Goal: Task Accomplishment & Management: Manage account settings

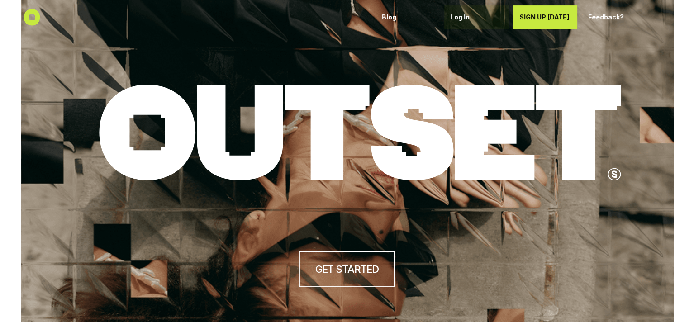
click at [458, 11] on div "Log In" at bounding box center [476, 17] width 52 height 14
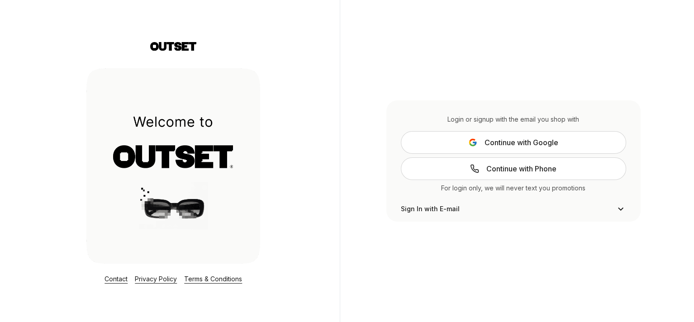
click at [472, 146] on icon at bounding box center [472, 142] width 9 height 9
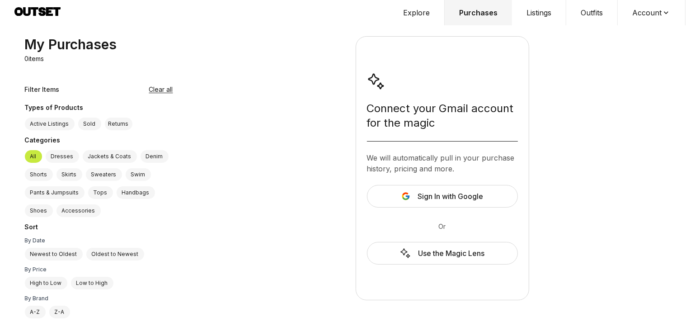
click at [458, 201] on span "Sign In with Google" at bounding box center [451, 196] width 66 height 11
click at [650, 16] on button "Account" at bounding box center [652, 12] width 68 height 25
click at [543, 14] on button "Listings" at bounding box center [539, 12] width 54 height 25
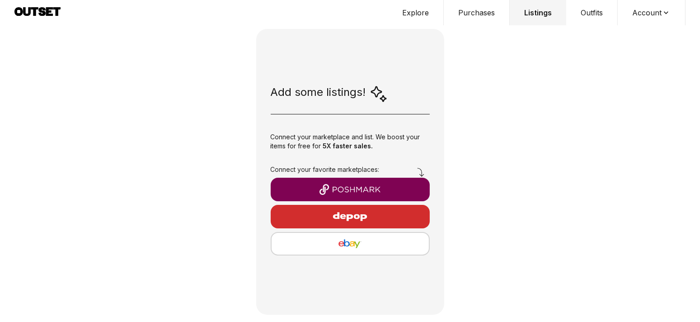
click at [360, 187] on img "button" at bounding box center [350, 189] width 145 height 11
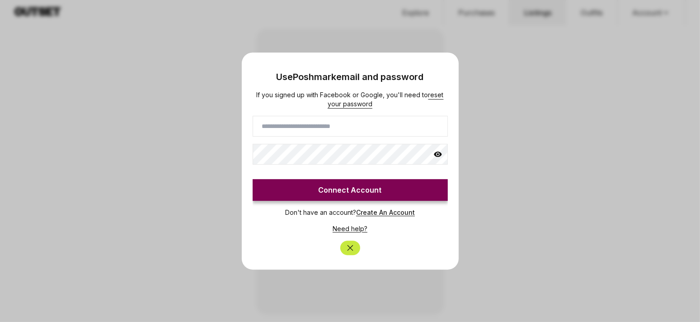
click at [298, 128] on input at bounding box center [350, 126] width 195 height 21
type input "*******"
click at [169, 40] on div at bounding box center [350, 161] width 700 height 322
click at [349, 245] on icon "Close" at bounding box center [350, 247] width 9 height 9
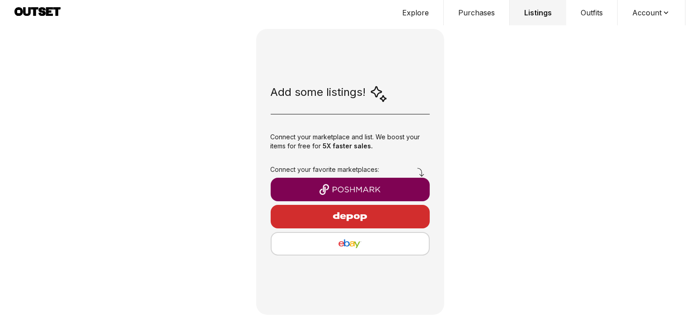
click at [642, 22] on button "Account" at bounding box center [652, 12] width 68 height 25
click at [643, 41] on span "Sign out" at bounding box center [646, 46] width 80 height 16
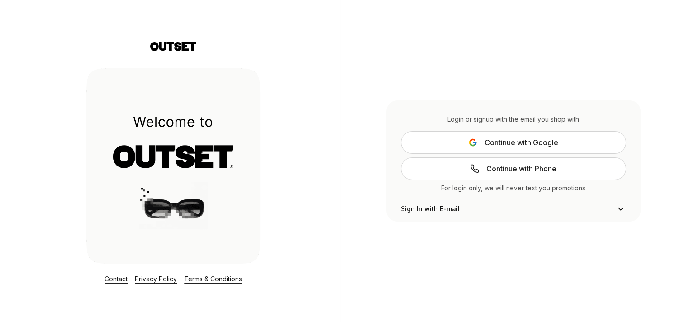
click at [417, 209] on span "Sign In with E-mail" at bounding box center [430, 208] width 59 height 9
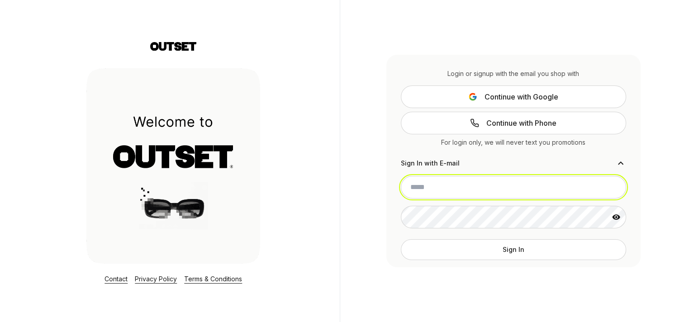
click at [420, 192] on input "email" at bounding box center [513, 187] width 225 height 23
type input "**********"
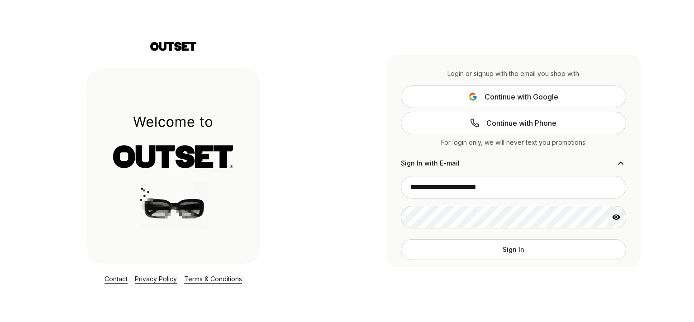
click at [437, 254] on button "Sign In" at bounding box center [513, 249] width 225 height 21
click at [618, 161] on icon at bounding box center [620, 163] width 11 height 11
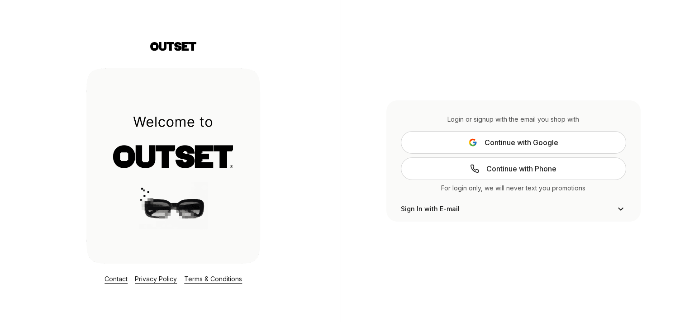
click at [474, 149] on button "Continue with Google" at bounding box center [513, 142] width 225 height 23
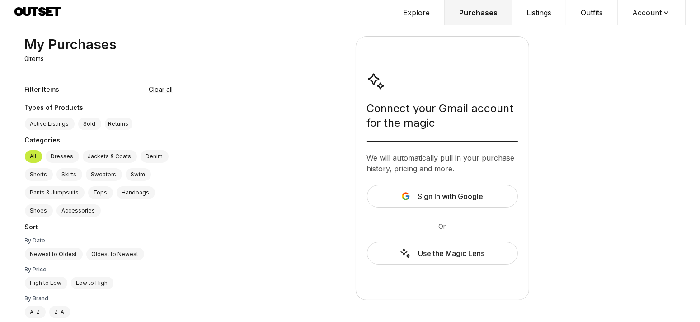
click at [429, 197] on span "Sign In with Google" at bounding box center [451, 196] width 66 height 11
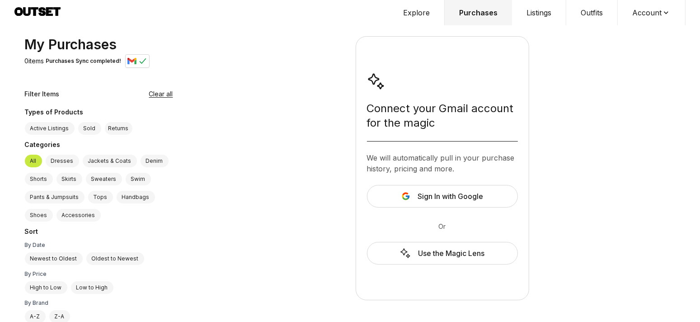
click at [534, 11] on button "Listings" at bounding box center [539, 12] width 54 height 25
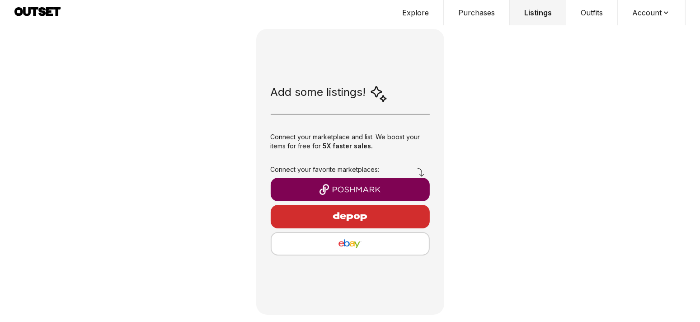
click at [351, 182] on button "button" at bounding box center [350, 190] width 159 height 24
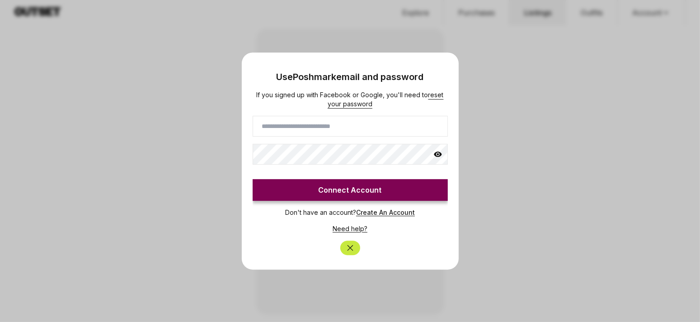
click at [317, 125] on input at bounding box center [350, 126] width 195 height 21
type input "*******"
click at [294, 137] on div "If you signed up with Facebook or Google, you'll need to reset your password **…" at bounding box center [350, 145] width 195 height 110
click at [314, 192] on button "Connect Account" at bounding box center [350, 190] width 195 height 22
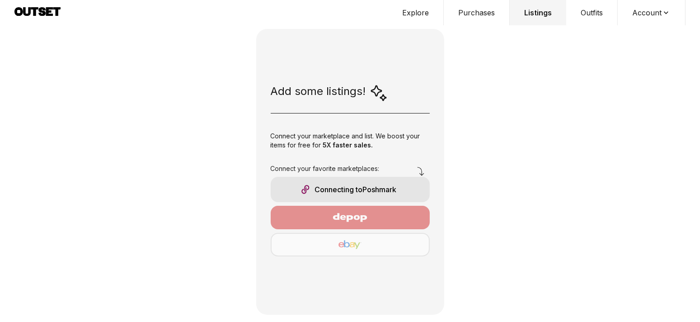
click at [315, 191] on div "Connecting to Poshmark" at bounding box center [350, 189] width 159 height 25
click at [29, 14] on icon at bounding box center [27, 11] width 8 height 9
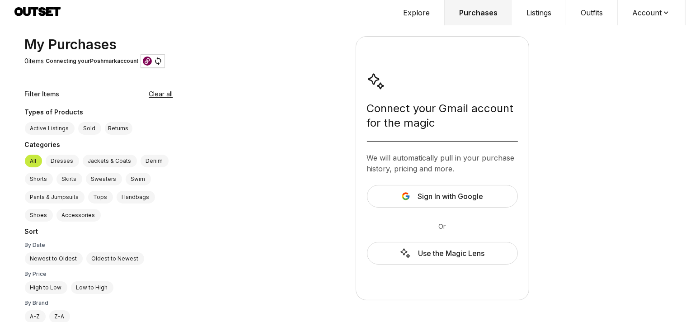
click at [537, 10] on button "Listings" at bounding box center [539, 12] width 54 height 25
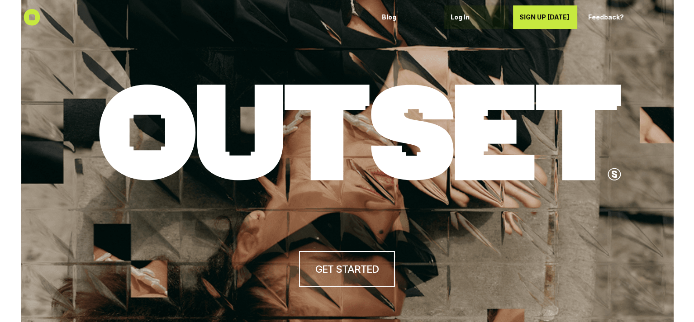
click at [453, 16] on p "Log In" at bounding box center [476, 18] width 52 height 8
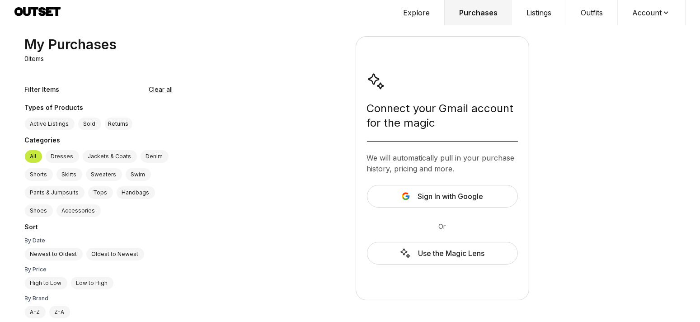
click at [408, 195] on icon at bounding box center [408, 197] width 4 height 4
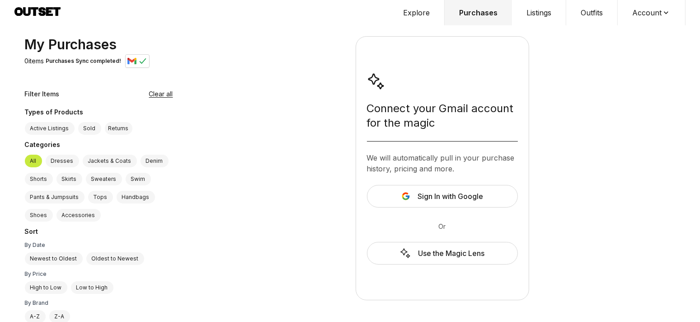
click at [538, 15] on button "Listings" at bounding box center [539, 12] width 54 height 25
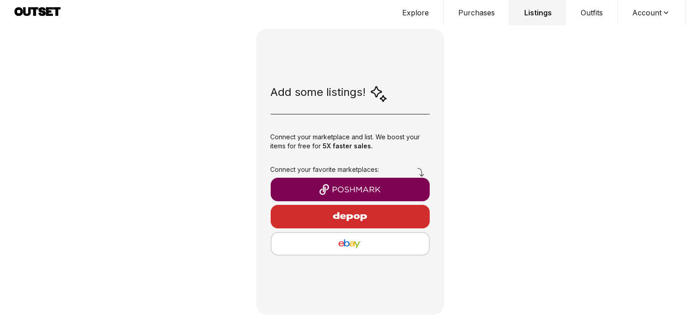
click at [355, 183] on button "button" at bounding box center [350, 190] width 159 height 24
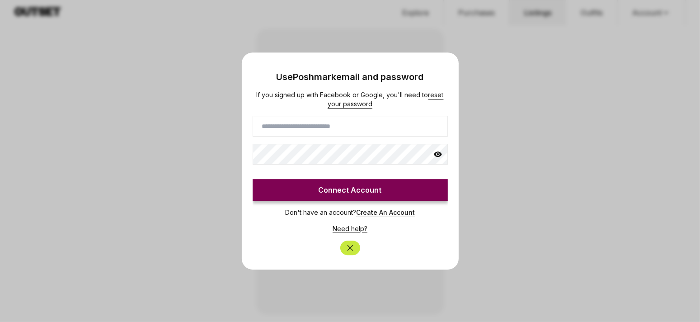
click at [337, 124] on input at bounding box center [350, 126] width 195 height 21
type input "*******"
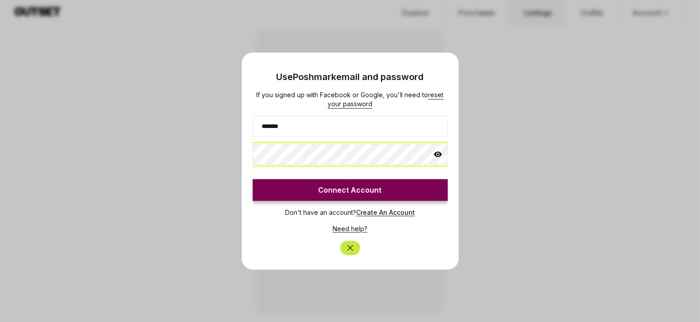
click button "Connect Account" at bounding box center [350, 190] width 195 height 22
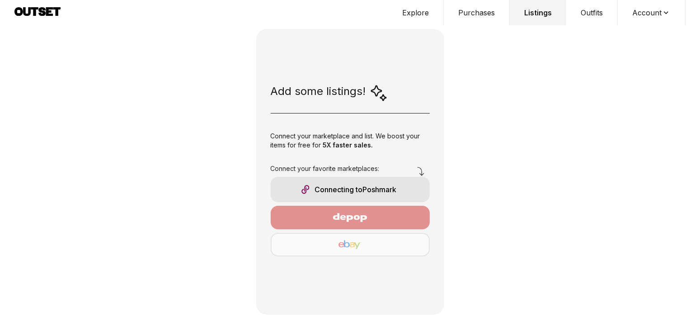
click at [327, 185] on div "Connecting to Poshmark" at bounding box center [350, 189] width 159 height 25
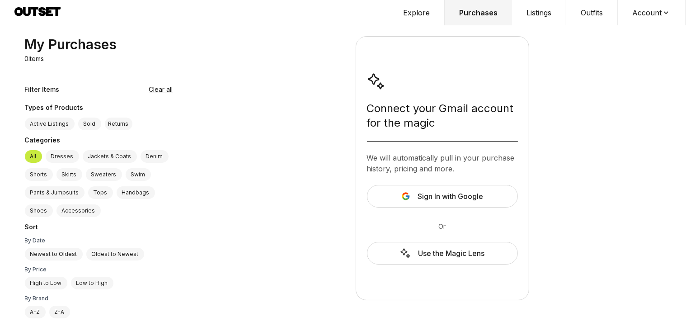
click at [535, 14] on button "Listings" at bounding box center [539, 12] width 54 height 25
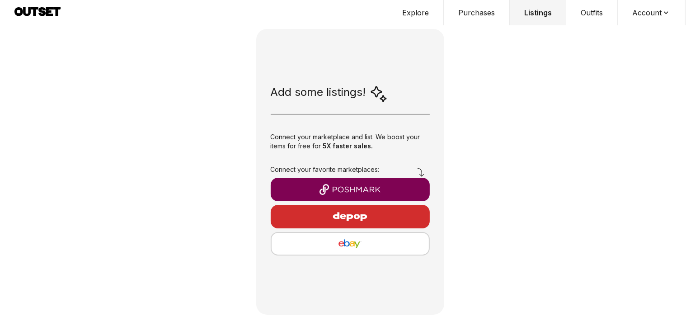
click at [322, 193] on img "button" at bounding box center [350, 189] width 145 height 11
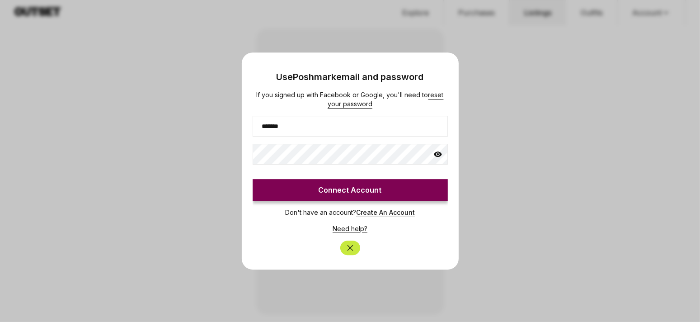
type input "*******"
click button "Connect Account" at bounding box center [350, 190] width 195 height 22
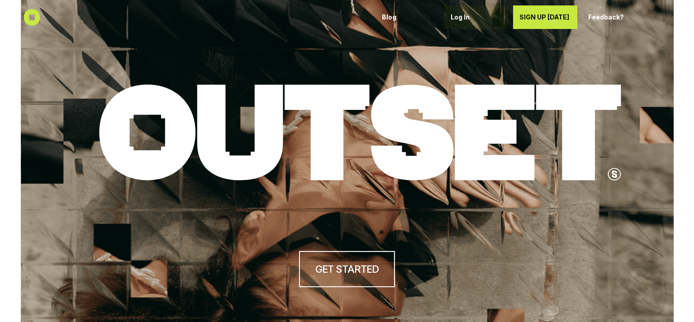
click at [453, 20] on p "Log In" at bounding box center [476, 18] width 52 height 8
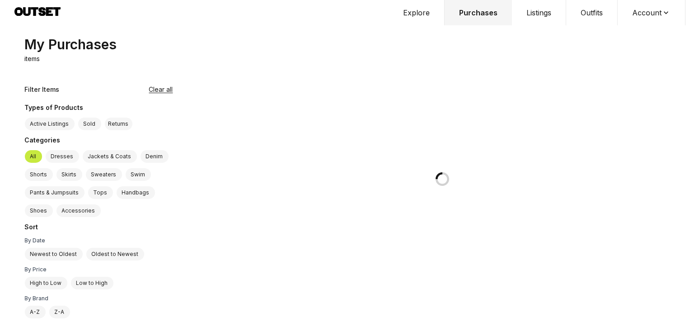
click at [529, 14] on button "Listings" at bounding box center [539, 12] width 54 height 25
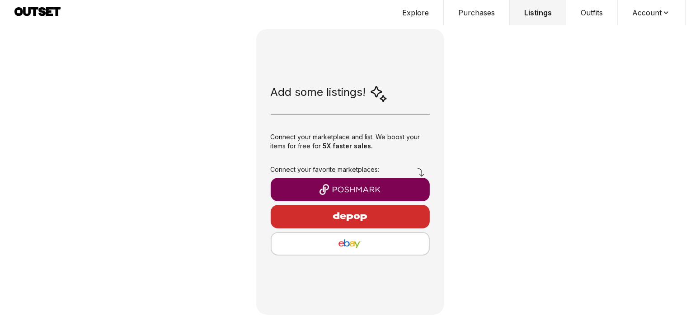
click at [346, 194] on button "button" at bounding box center [350, 190] width 159 height 24
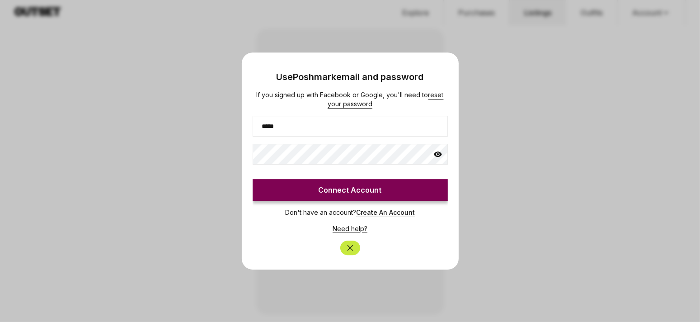
type input "*******"
click button "Connect Account" at bounding box center [350, 190] width 195 height 22
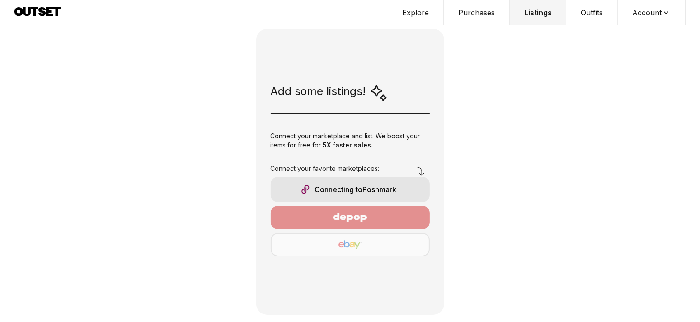
click at [368, 193] on div "Connecting to Poshmark" at bounding box center [350, 189] width 159 height 25
click at [528, 15] on button "Listings" at bounding box center [538, 12] width 57 height 25
click at [528, 16] on button "Listings" at bounding box center [538, 12] width 57 height 25
click at [49, 13] on icon at bounding box center [49, 11] width 7 height 9
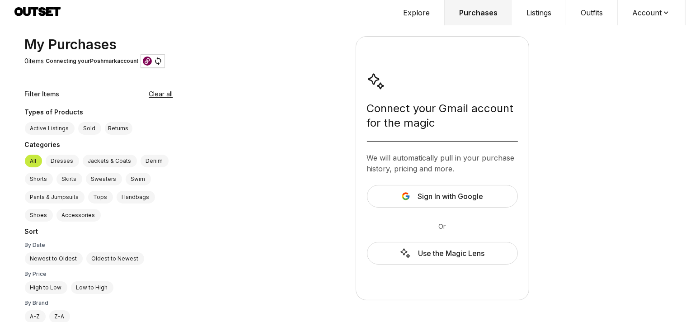
click at [542, 8] on button "Listings" at bounding box center [539, 12] width 54 height 25
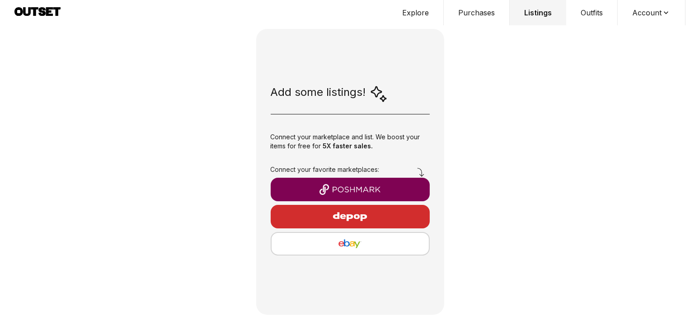
click at [343, 201] on button "button" at bounding box center [350, 190] width 159 height 24
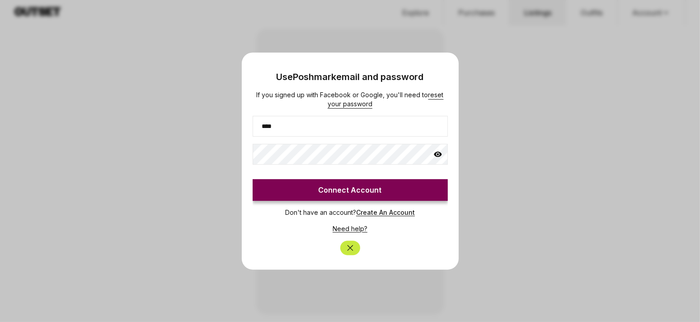
type input "**********"
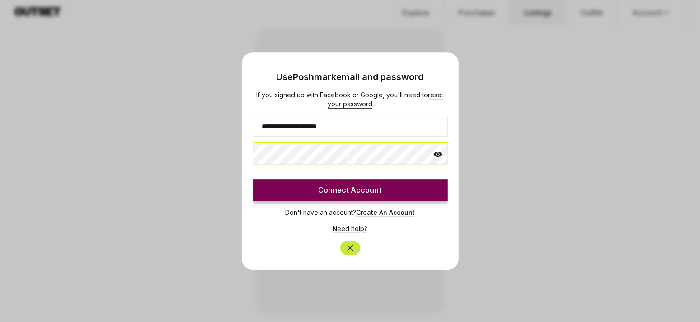
click button "Connect Account" at bounding box center [350, 190] width 195 height 22
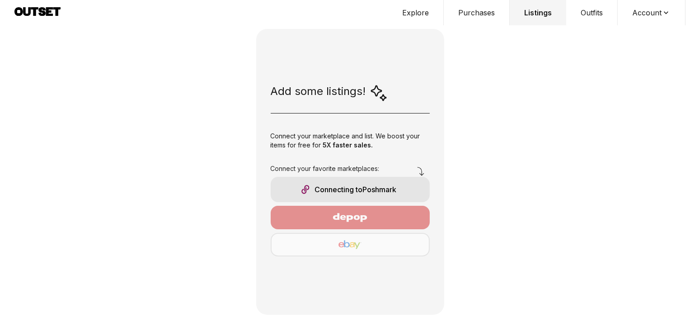
click at [559, 17] on button "Listings" at bounding box center [538, 12] width 57 height 25
click at [572, 14] on button "Outfits" at bounding box center [592, 12] width 52 height 25
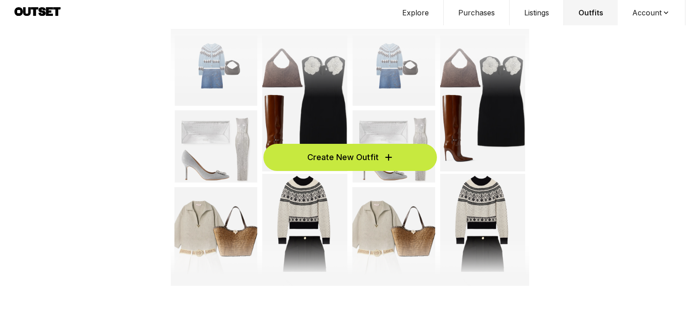
click at [556, 20] on button "Listings" at bounding box center [537, 12] width 54 height 25
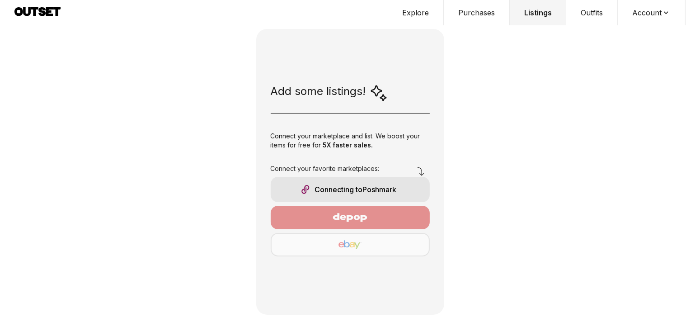
click at [637, 7] on button "Account" at bounding box center [652, 12] width 68 height 25
click at [635, 26] on span "Profile" at bounding box center [646, 30] width 80 height 16
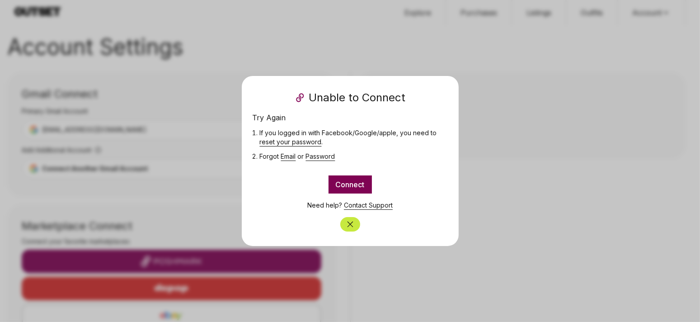
click at [365, 179] on button "Connect" at bounding box center [350, 184] width 43 height 18
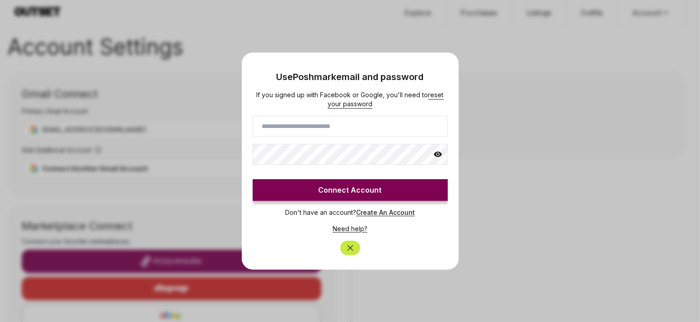
click at [324, 128] on input at bounding box center [350, 126] width 195 height 21
type input "*******"
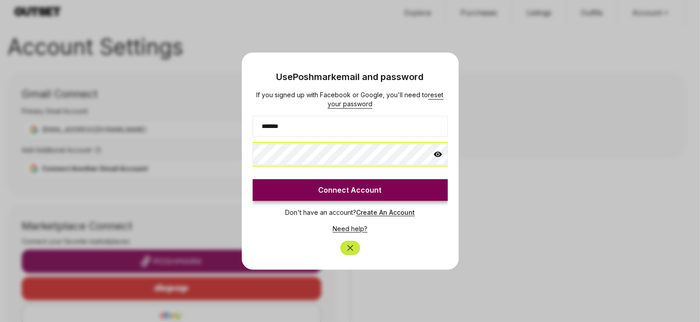
click button "Connect Account" at bounding box center [350, 190] width 195 height 22
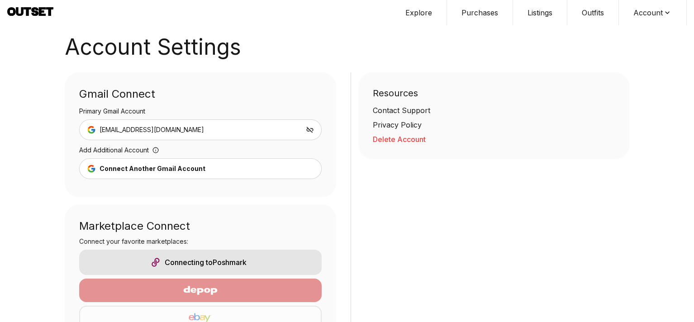
click at [387, 138] on button "Delete Account" at bounding box center [494, 139] width 242 height 11
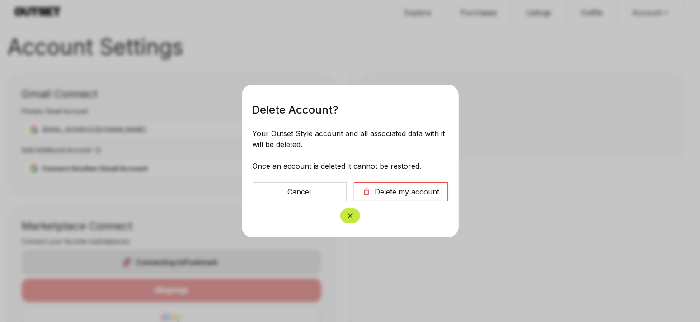
click at [401, 190] on div "Delete my account" at bounding box center [407, 191] width 65 height 11
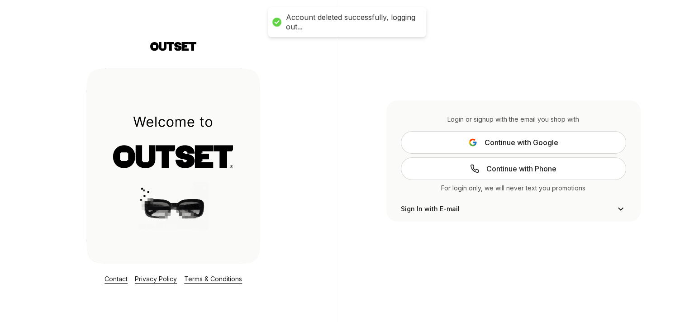
click at [458, 173] on link "Continue with Phone" at bounding box center [513, 168] width 225 height 23
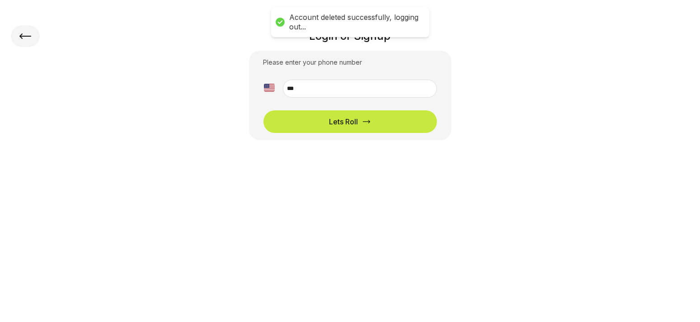
click at [368, 98] on div "[GEOGRAPHIC_DATA] + 93 [GEOGRAPHIC_DATA] + 355 [GEOGRAPHIC_DATA] + 213 [GEOGRAP…" at bounding box center [351, 88] width 174 height 29
click at [364, 90] on input "**" at bounding box center [360, 89] width 154 height 18
type input "**********"
click at [264, 110] on button "Lets Roll" at bounding box center [351, 121] width 174 height 23
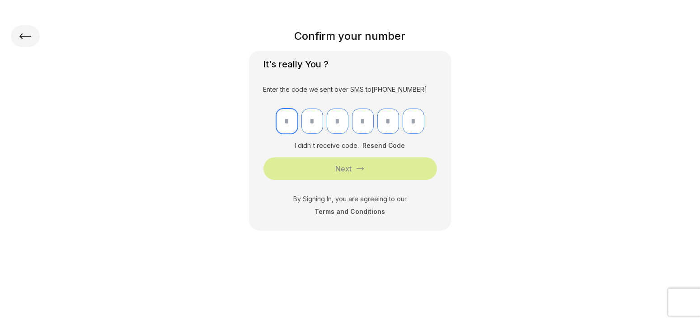
click at [282, 123] on input "text" at bounding box center [287, 121] width 22 height 25
type input "*"
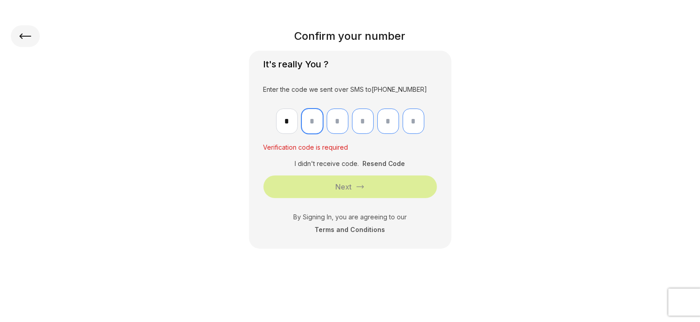
type input "*"
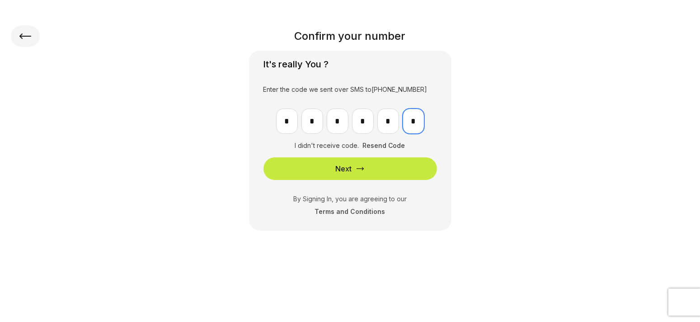
type input "*"
click at [264, 157] on button "Next" at bounding box center [351, 168] width 174 height 23
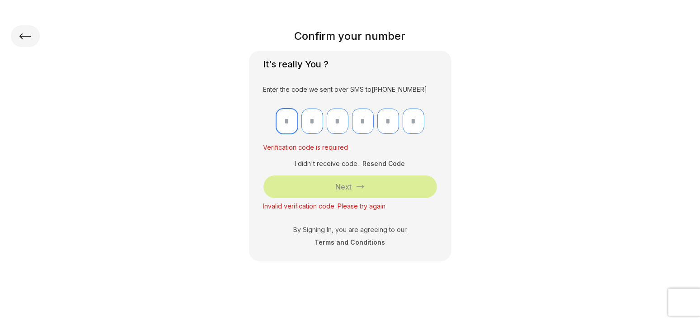
click at [282, 123] on input "text" at bounding box center [287, 121] width 22 height 25
type input "*"
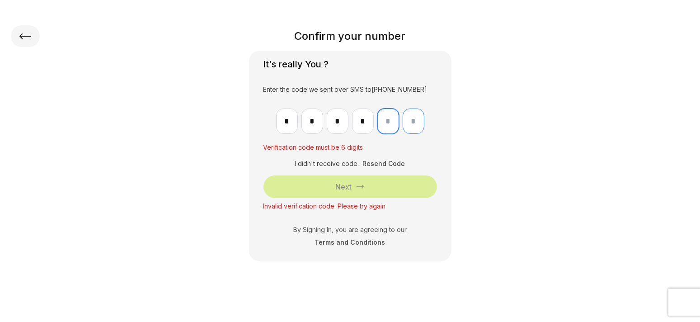
type input "*"
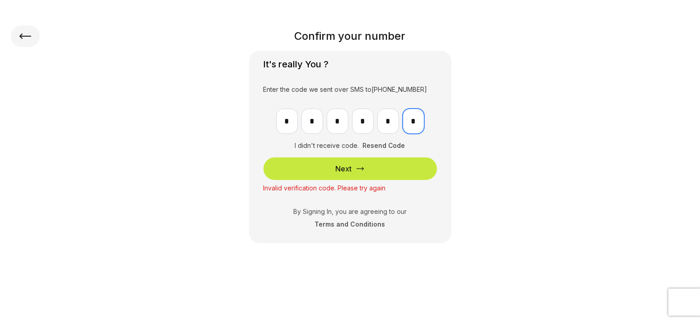
type input "*"
click at [264, 157] on button "Next" at bounding box center [351, 168] width 174 height 23
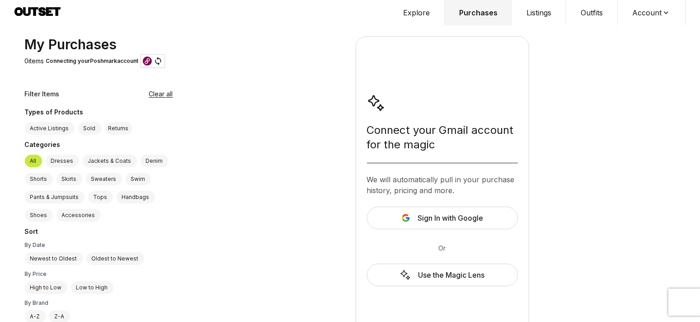
click at [548, 9] on button "Listings" at bounding box center [539, 12] width 54 height 25
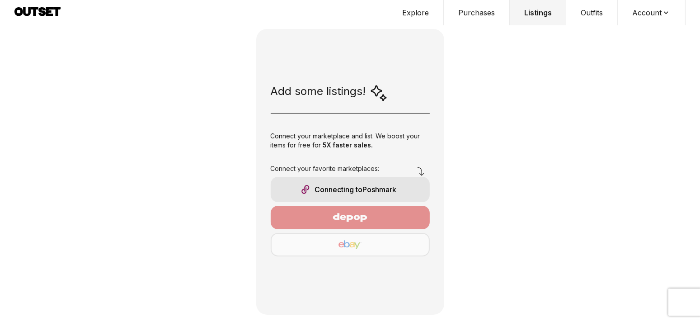
click at [417, 183] on div "Connecting to Poshmark" at bounding box center [350, 189] width 159 height 25
click at [640, 15] on button "Account" at bounding box center [652, 12] width 68 height 25
click at [614, 32] on span "Profile" at bounding box center [646, 30] width 80 height 16
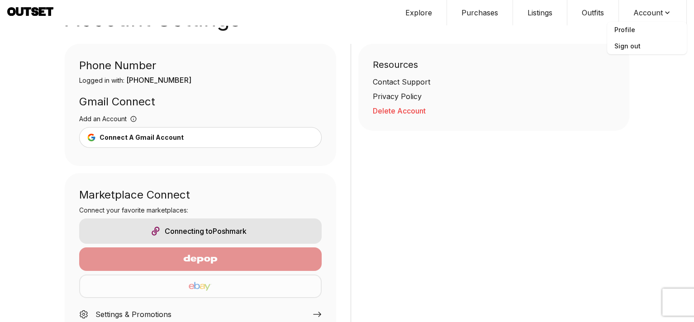
scroll to position [58, 0]
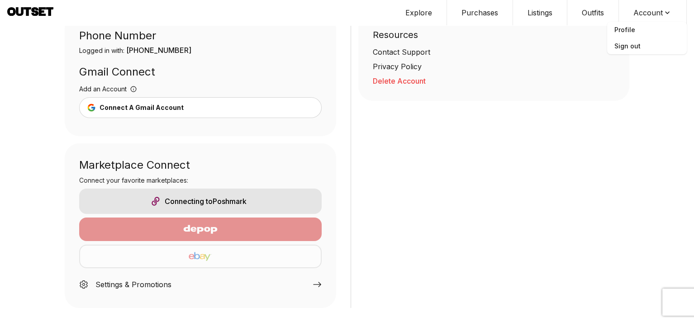
click at [309, 283] on div "Settings & Promotions" at bounding box center [200, 283] width 242 height 22
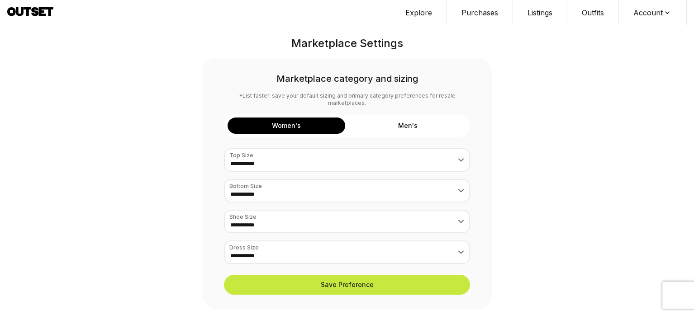
click at [590, 11] on button "Outfits" at bounding box center [593, 12] width 52 height 25
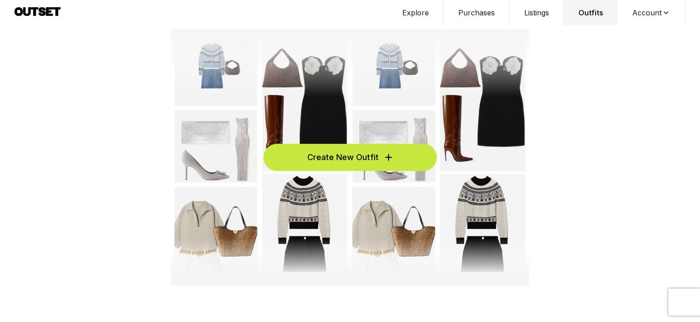
click at [531, 2] on button "Listings" at bounding box center [537, 12] width 54 height 25
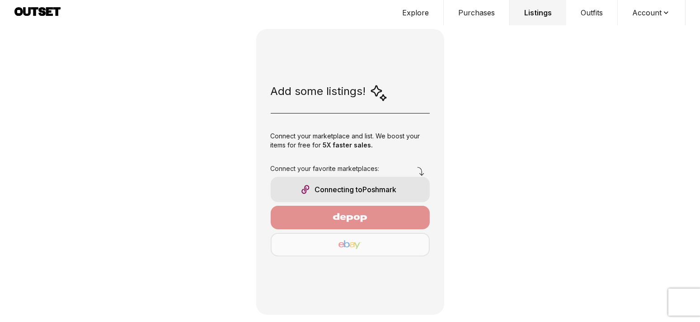
click at [533, 15] on button "Listings" at bounding box center [538, 12] width 57 height 25
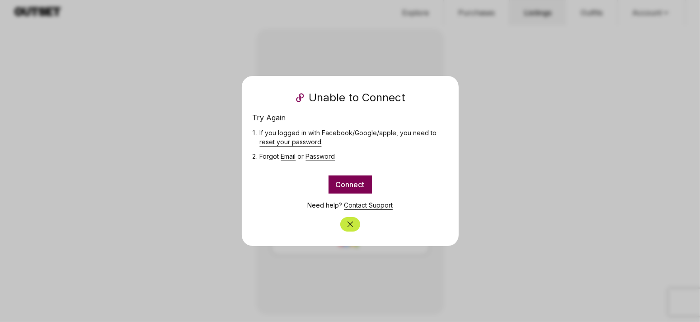
click at [305, 141] on link "reset your password" at bounding box center [291, 142] width 62 height 8
click at [350, 183] on button "Connect" at bounding box center [350, 184] width 43 height 18
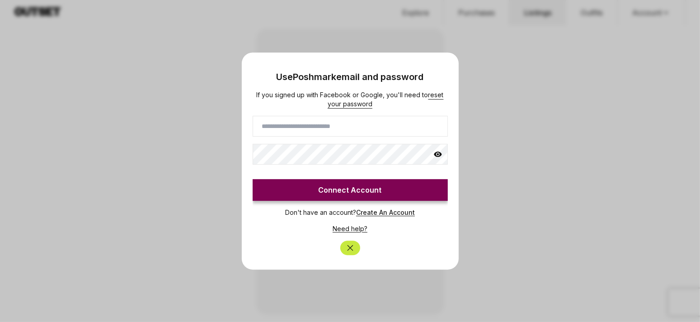
click at [273, 127] on input at bounding box center [350, 126] width 195 height 21
type input "*******"
click at [435, 156] on icon at bounding box center [438, 154] width 9 height 9
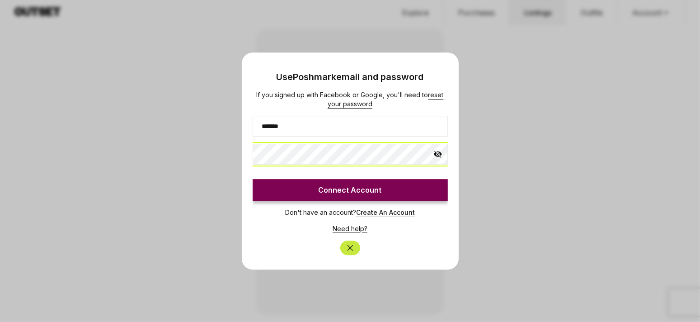
click button "Connect Account" at bounding box center [350, 190] width 195 height 22
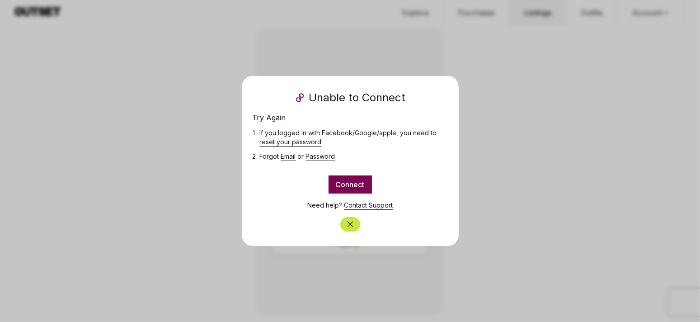
click at [357, 190] on button "Connect" at bounding box center [350, 184] width 43 height 18
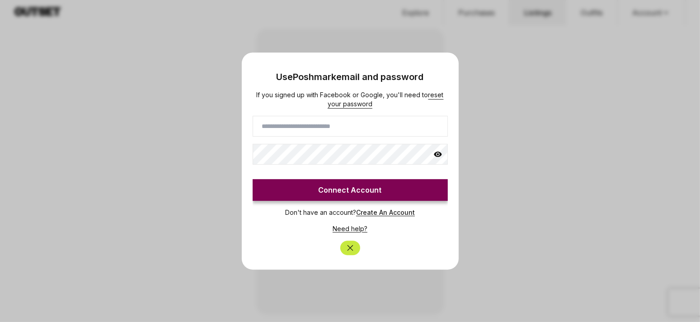
click at [313, 133] on input at bounding box center [350, 126] width 195 height 21
type input "*******"
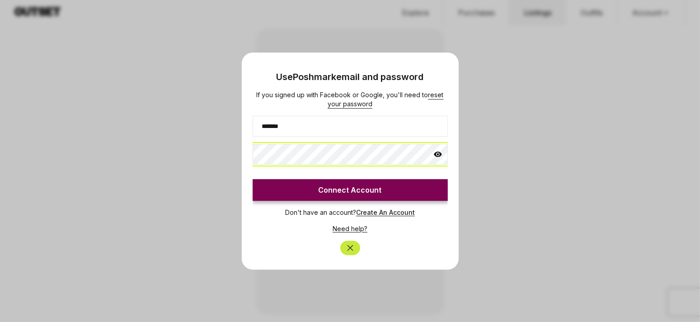
click button "Connect Account" at bounding box center [350, 190] width 195 height 22
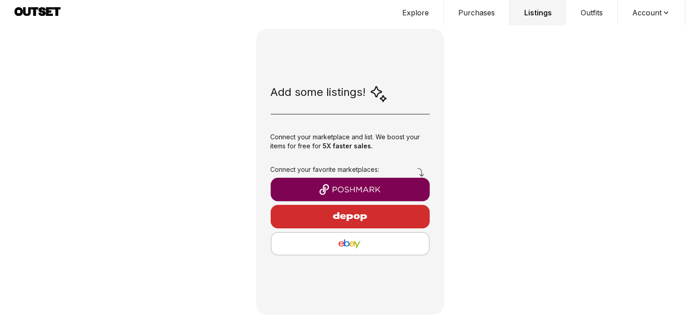
click at [319, 188] on img "button" at bounding box center [350, 189] width 145 height 11
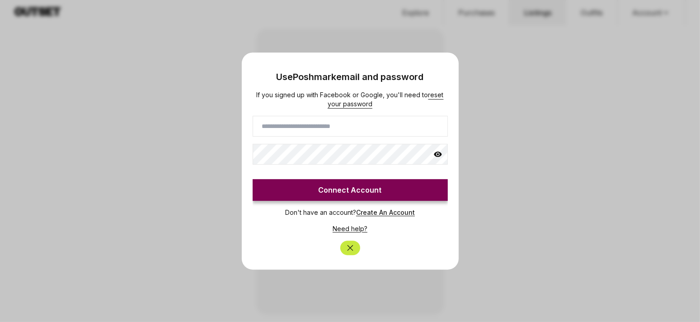
click at [296, 122] on input at bounding box center [350, 126] width 195 height 21
type input "*******"
click at [293, 129] on input "*******" at bounding box center [350, 126] width 195 height 21
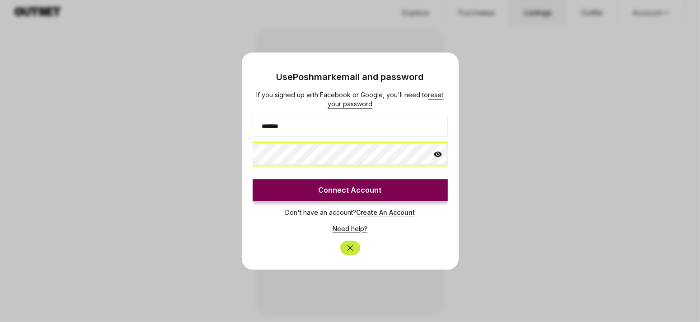
click button "Connect Account" at bounding box center [350, 190] width 195 height 22
